Goal: Task Accomplishment & Management: Manage account settings

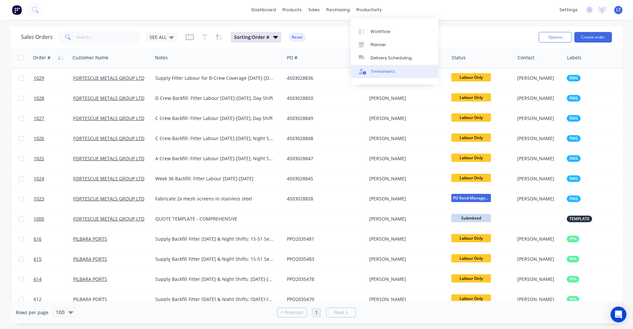
click at [382, 71] on div "Timesheets" at bounding box center [382, 72] width 25 height 6
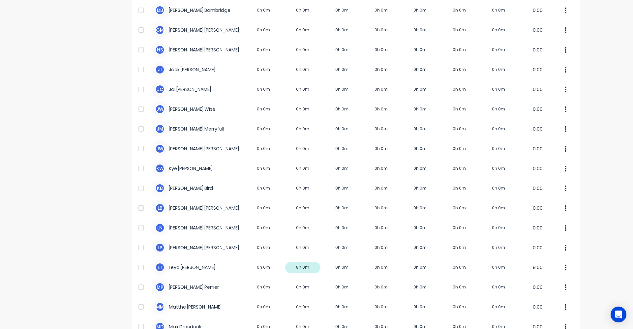
scroll to position [154, 0]
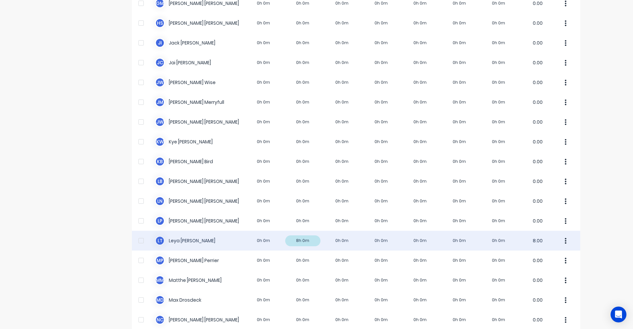
click at [346, 244] on div "L T Leya Thompson 0h 0m 8h 0m 0h 0m 0h 0m 0h 0m 0h 0m 0h 0m 8.00" at bounding box center [356, 241] width 448 height 20
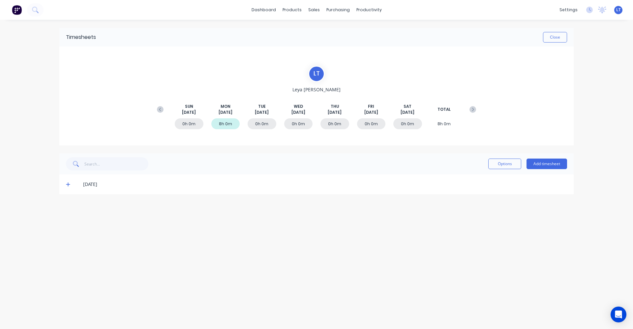
click at [264, 125] on div "0h 0m" at bounding box center [261, 123] width 29 height 11
click at [552, 163] on button "Add timesheet" at bounding box center [546, 163] width 41 height 11
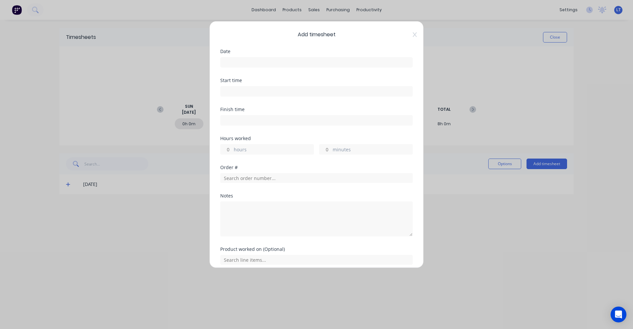
click at [245, 65] on input at bounding box center [316, 62] width 192 height 10
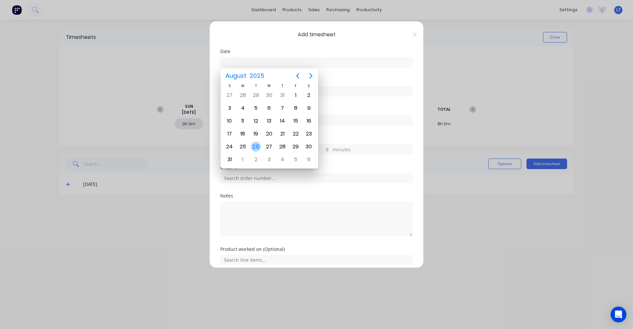
click at [254, 149] on div "26" at bounding box center [256, 147] width 10 height 10
type input "26/08/2025"
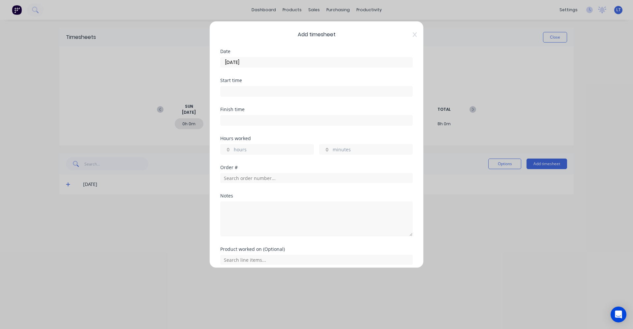
click at [228, 149] on input "hours" at bounding box center [226, 149] width 12 height 10
type input "8"
click at [351, 166] on div "Order #" at bounding box center [316, 167] width 192 height 5
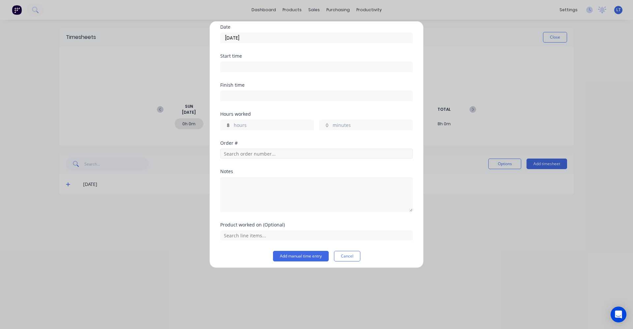
scroll to position [27, 0]
click at [314, 250] on button "Add manual time entry" at bounding box center [301, 253] width 56 height 11
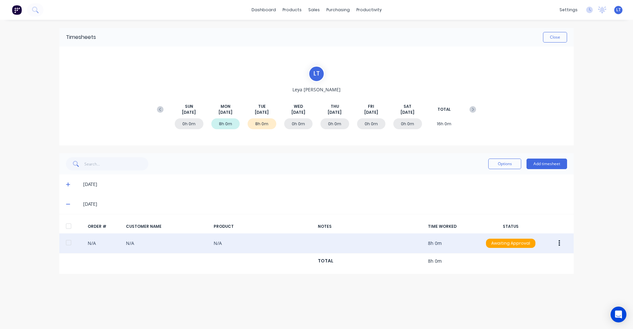
click at [559, 243] on icon "button" at bounding box center [559, 243] width 2 height 6
click at [537, 261] on div "Approve" at bounding box center [535, 261] width 51 height 10
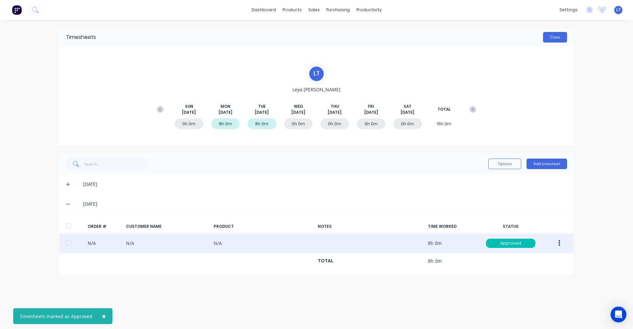
click at [558, 38] on button "Close" at bounding box center [555, 37] width 24 height 11
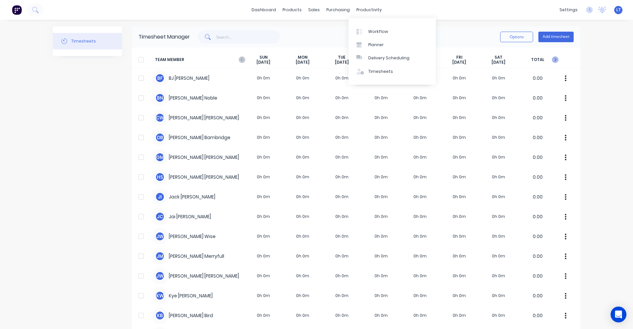
click at [551, 61] on icon at bounding box center [554, 59] width 7 height 7
click at [240, 59] on icon at bounding box center [241, 59] width 2 height 3
click at [259, 9] on link "dashboard" at bounding box center [263, 10] width 31 height 10
